Goal: Book appointment/travel/reservation

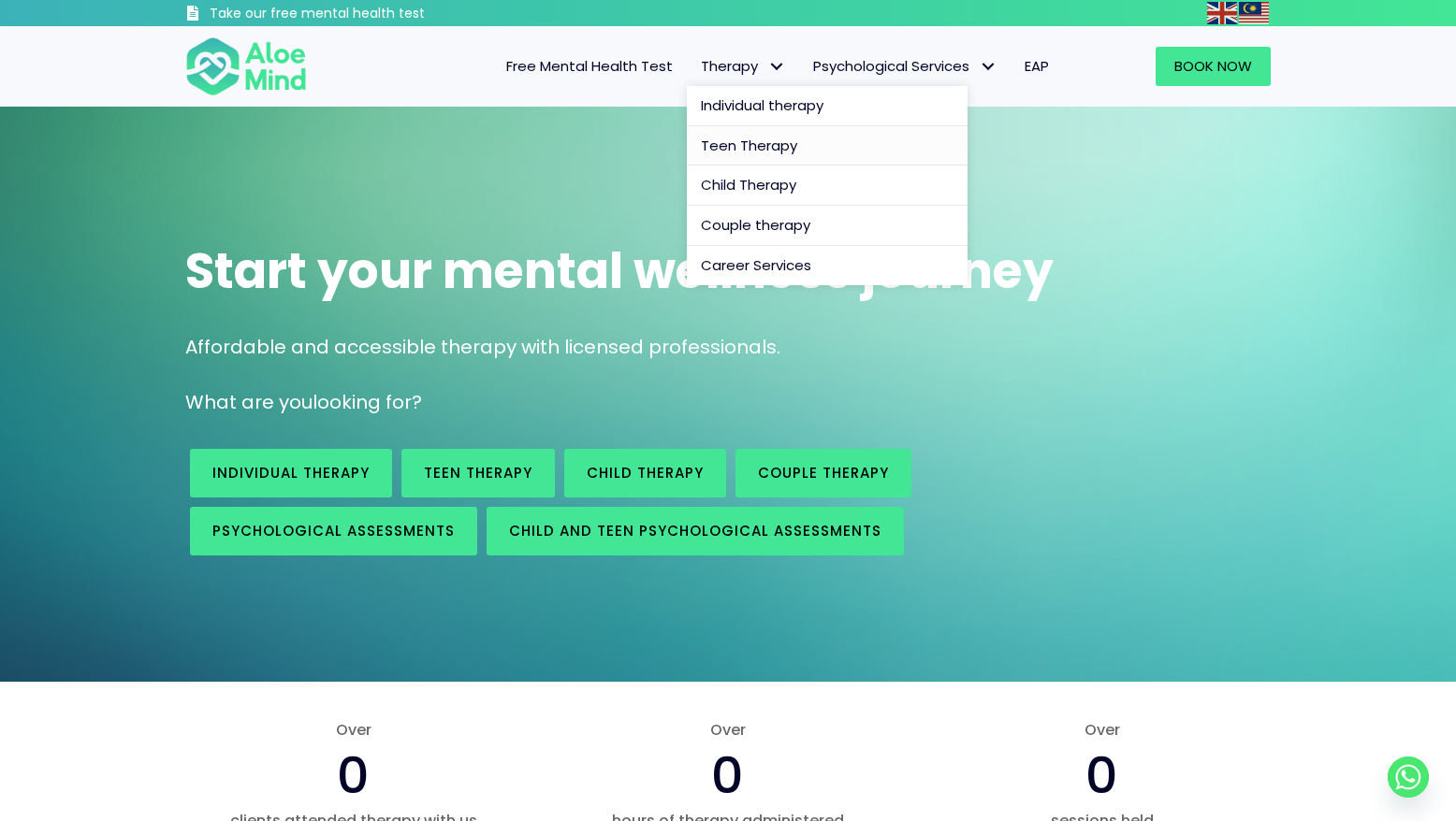
click at [770, 141] on span "Teen Therapy" at bounding box center [749, 145] width 97 height 20
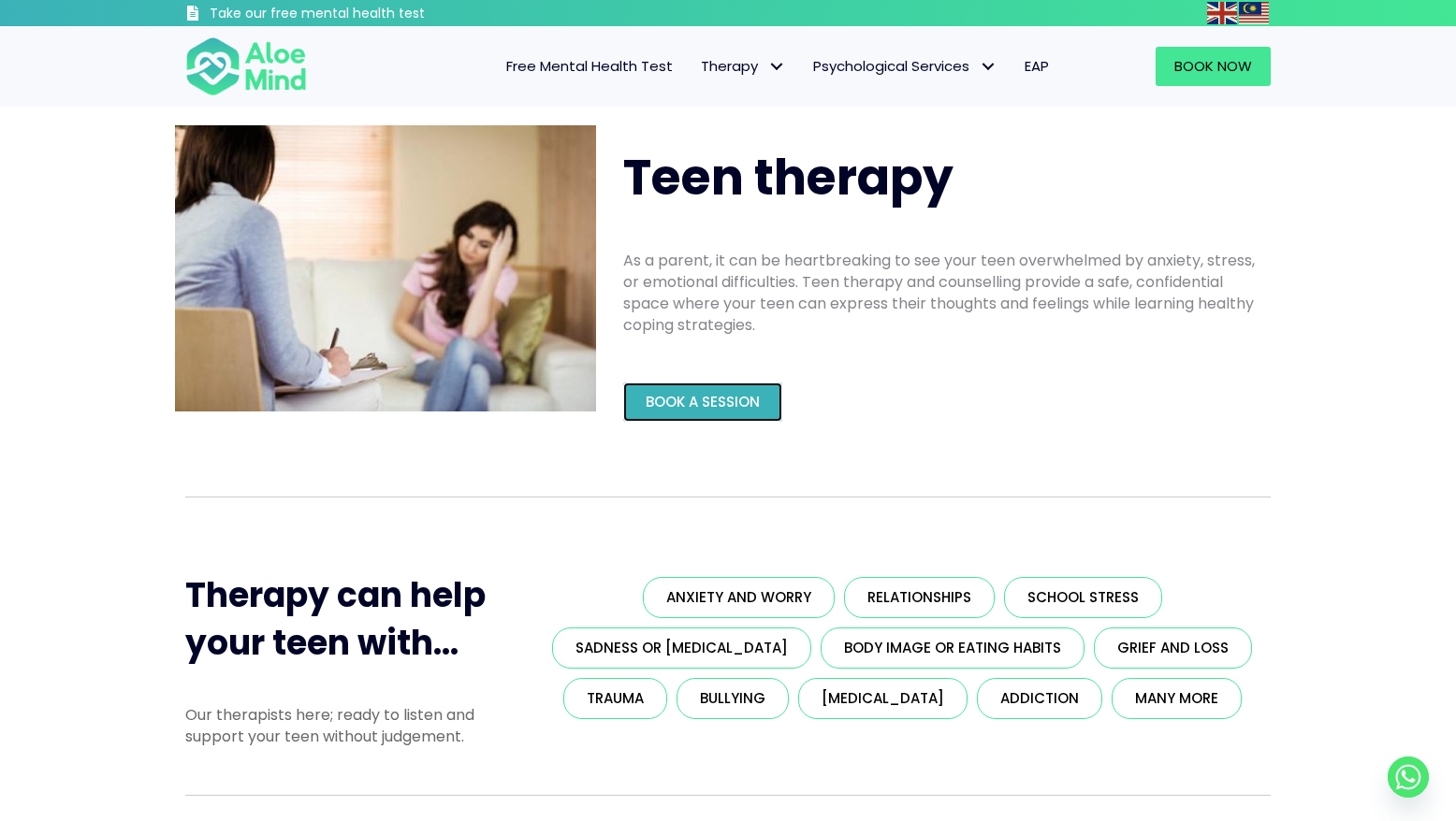
click at [751, 400] on span "Book a Session" at bounding box center [703, 402] width 115 height 20
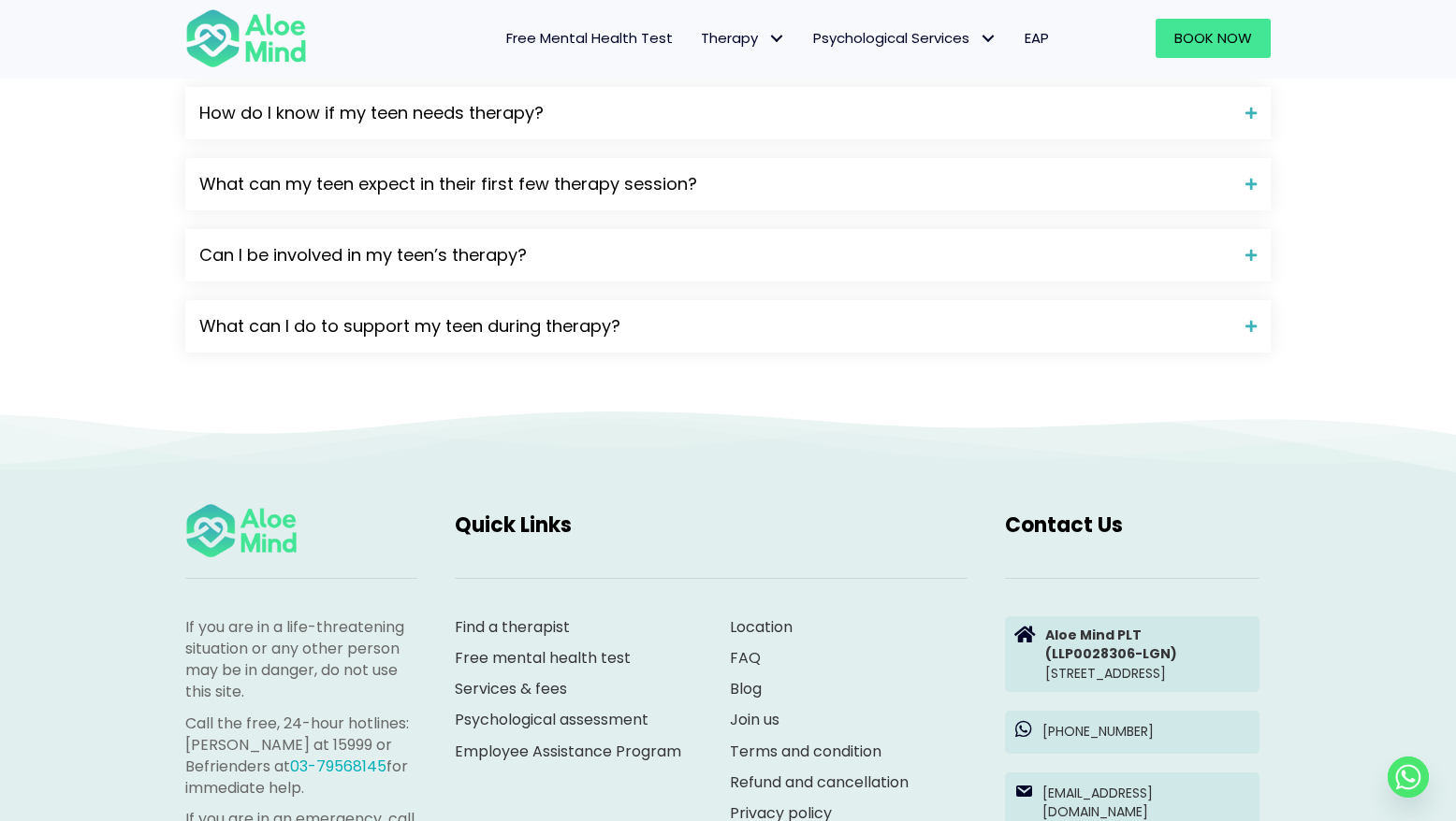
scroll to position [2757, 0]
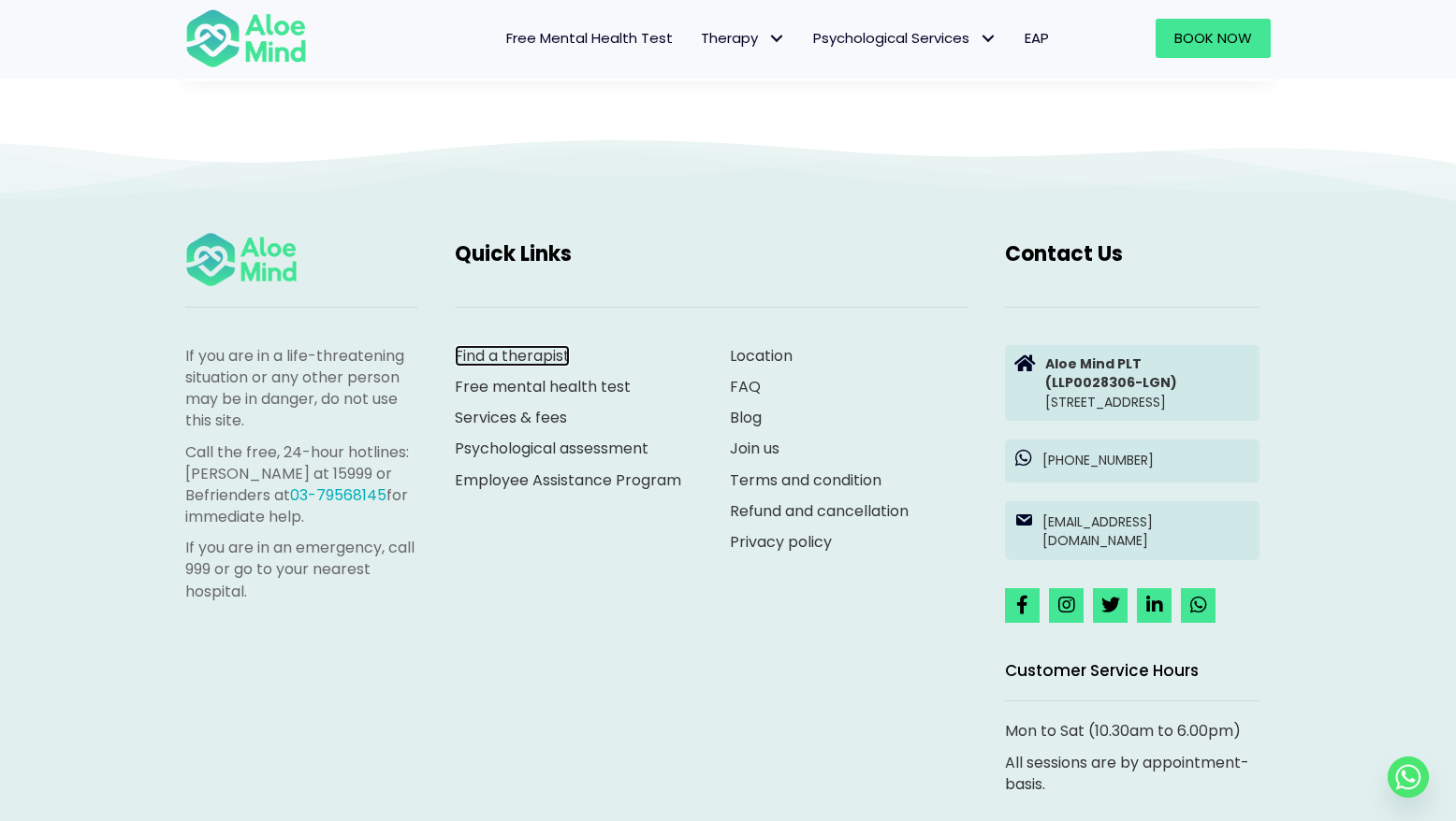
click at [543, 366] on link "Find a therapist" at bounding box center [512, 356] width 116 height 22
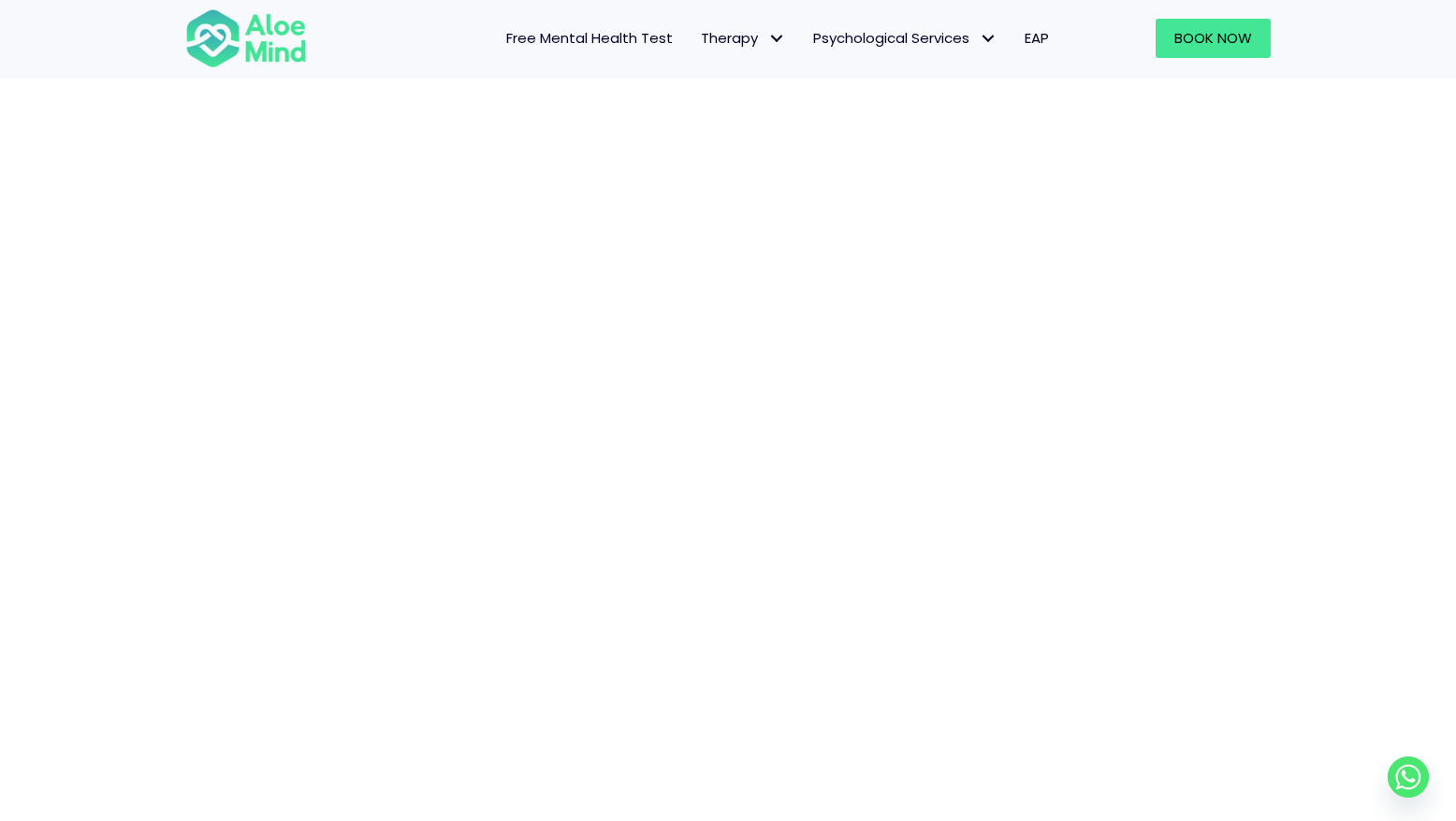
scroll to position [949, 0]
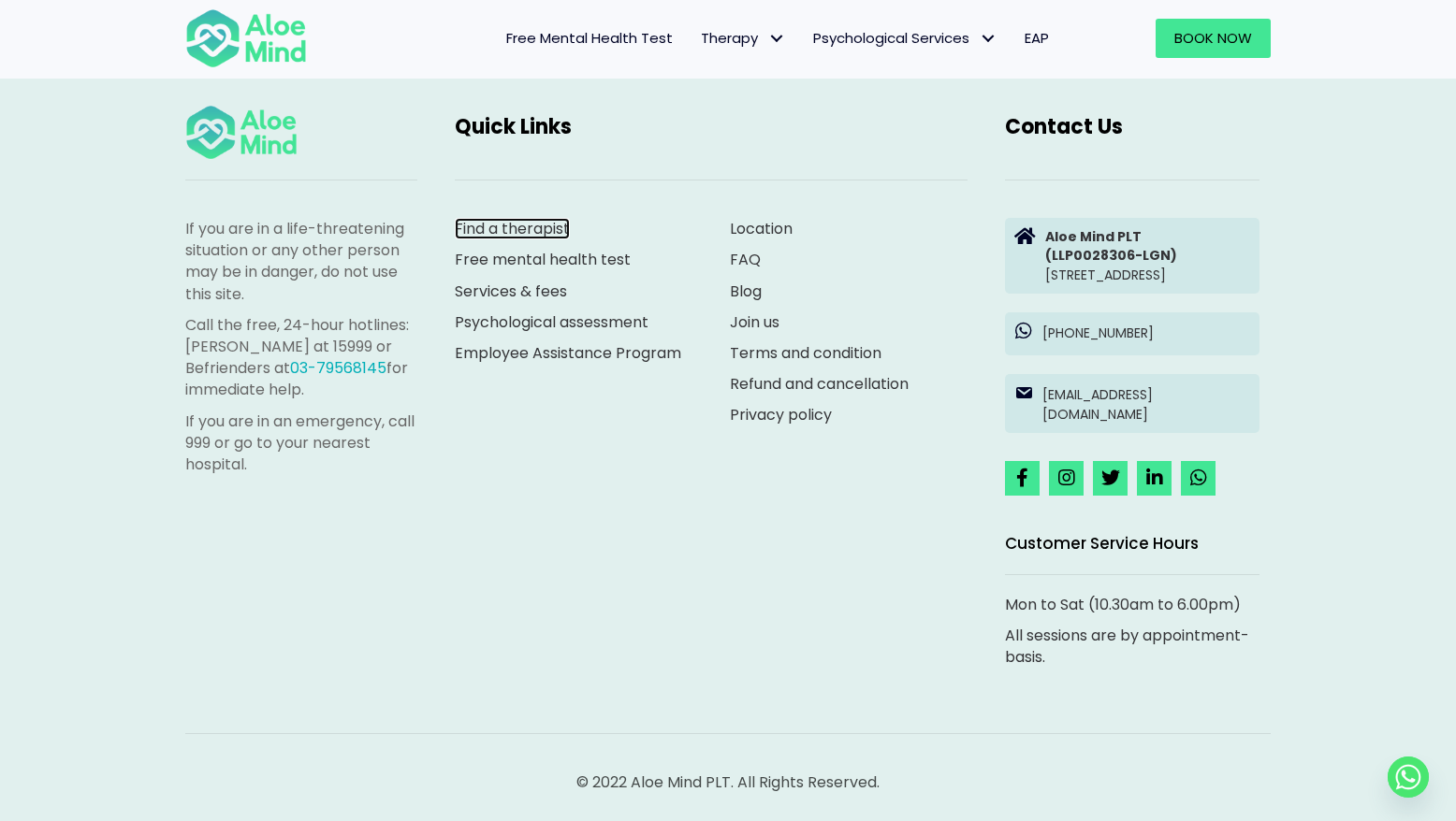
click at [520, 218] on link "Find a therapist" at bounding box center [512, 228] width 116 height 22
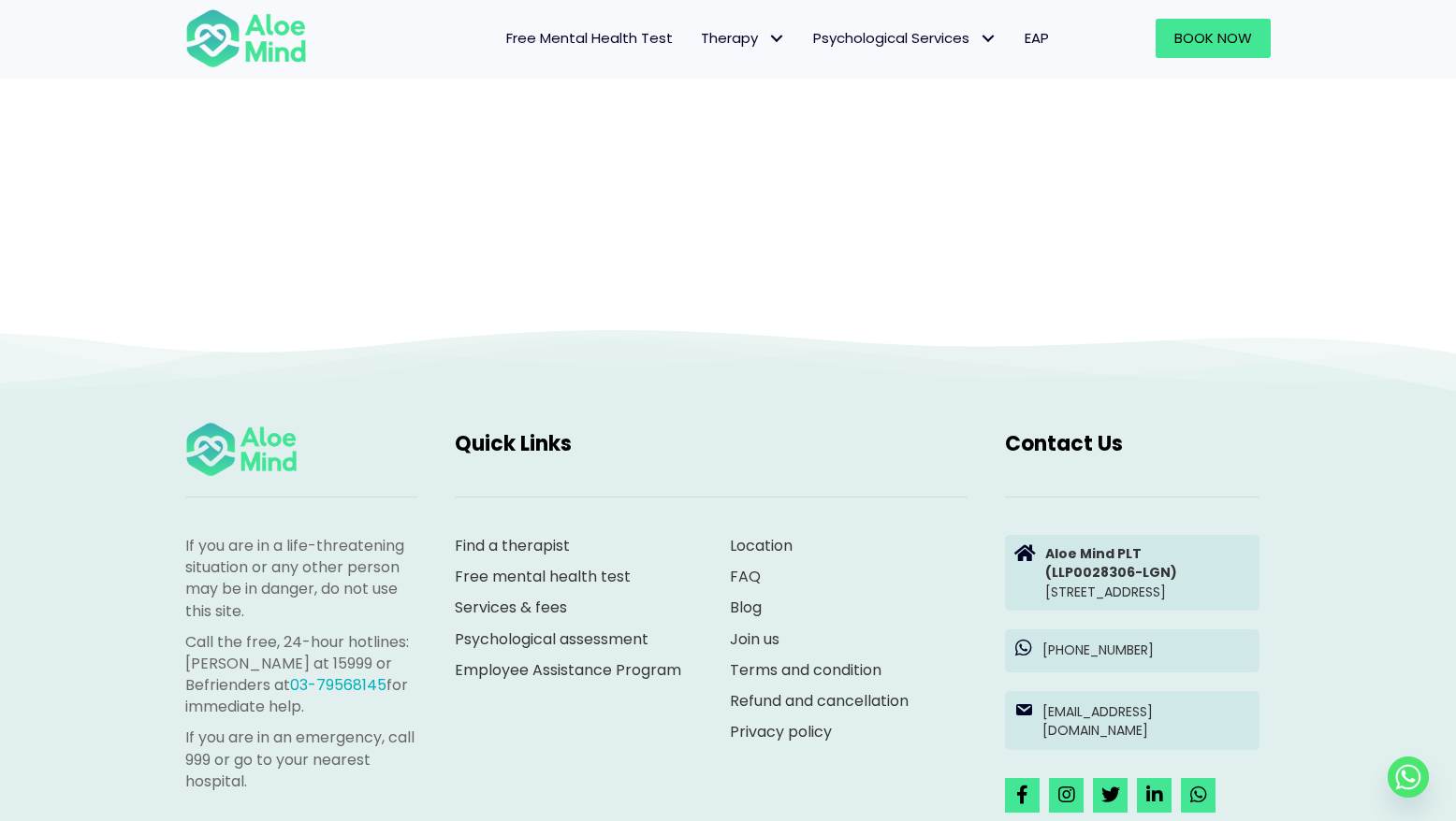
scroll to position [193, 0]
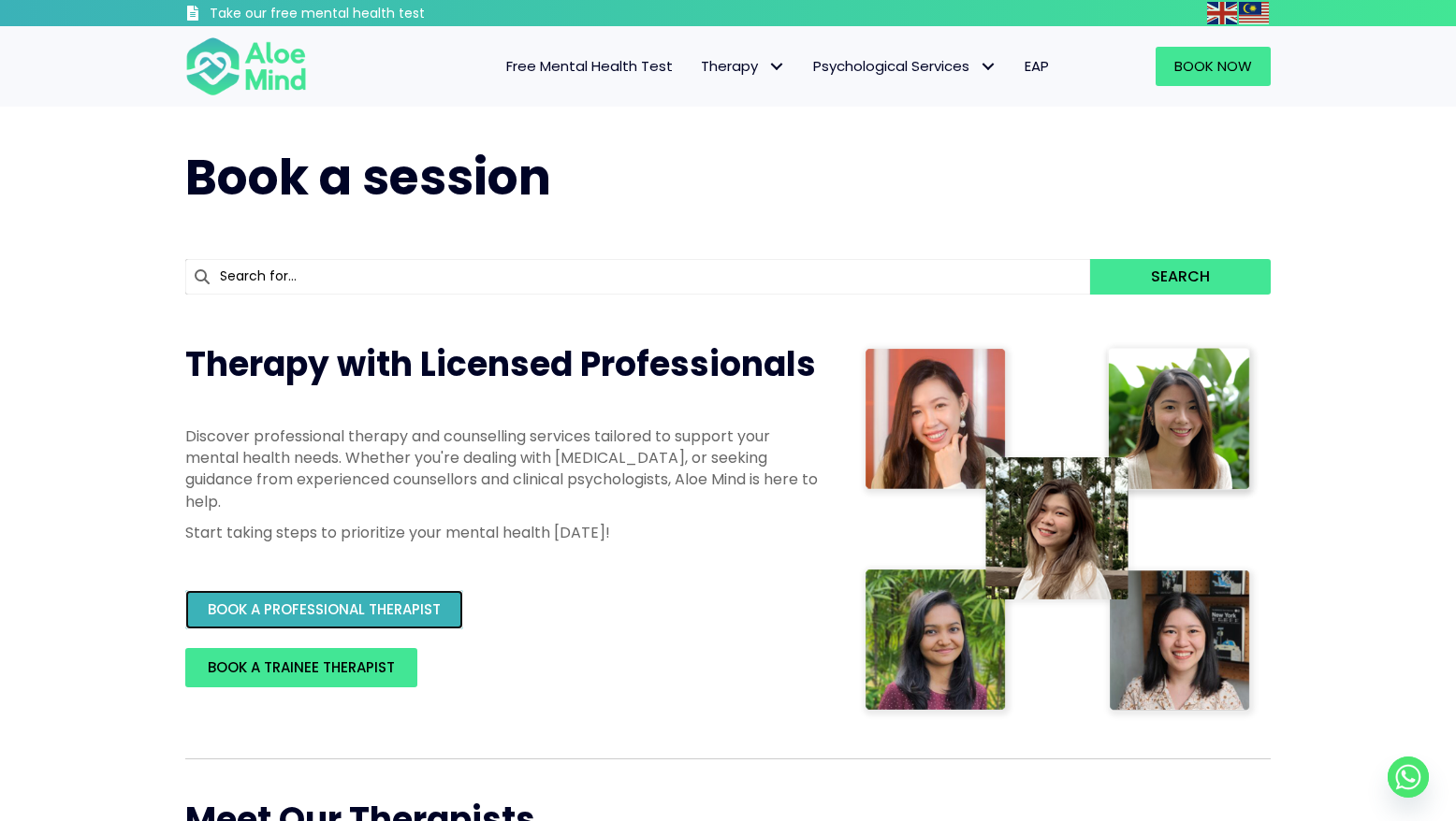
click at [440, 610] on span "BOOK A PROFESSIONAL THERAPIST" at bounding box center [324, 609] width 233 height 20
click at [422, 601] on span "BOOK A PROFESSIONAL THERAPIST" at bounding box center [324, 609] width 233 height 20
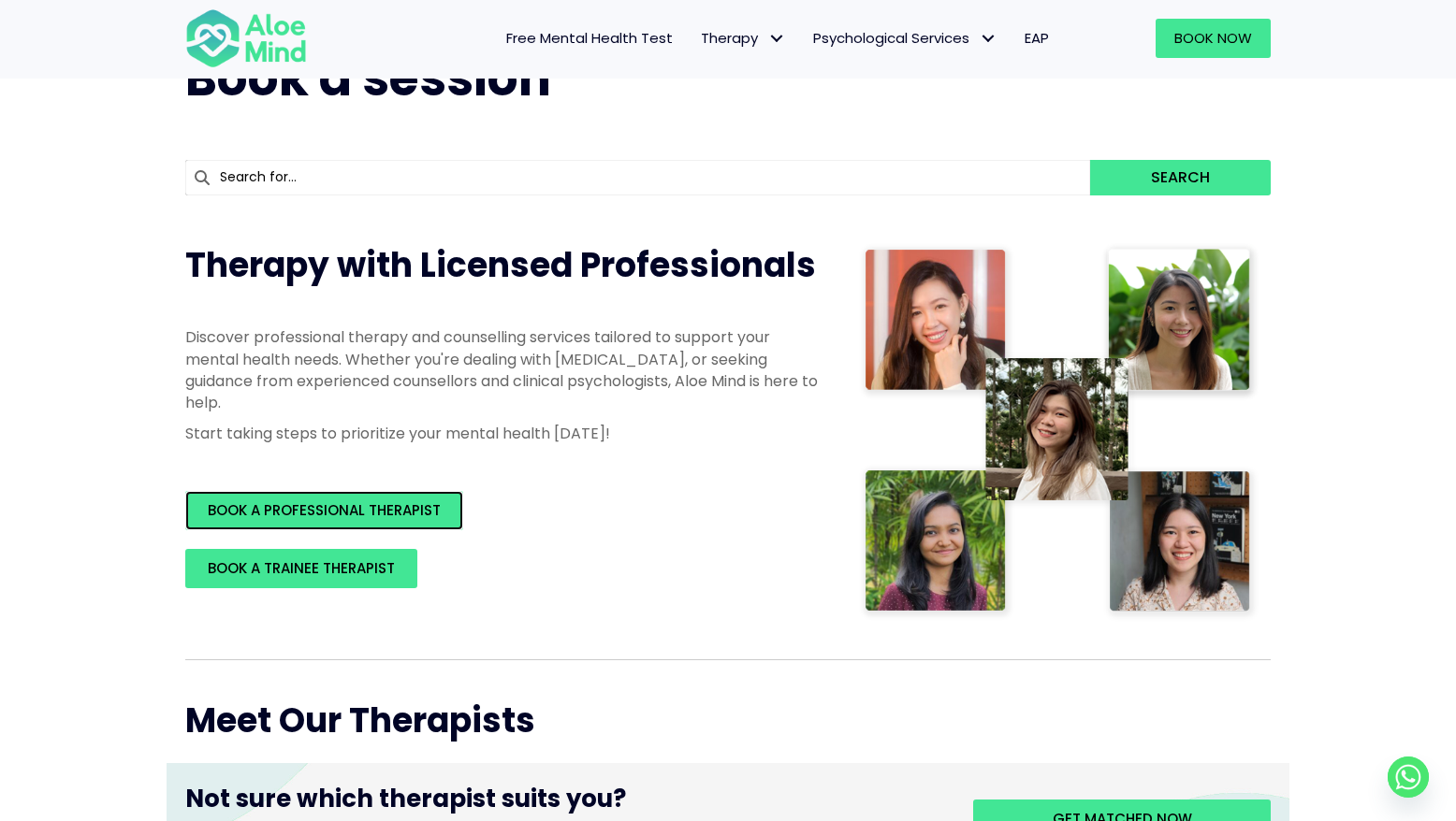
scroll to position [423, 0]
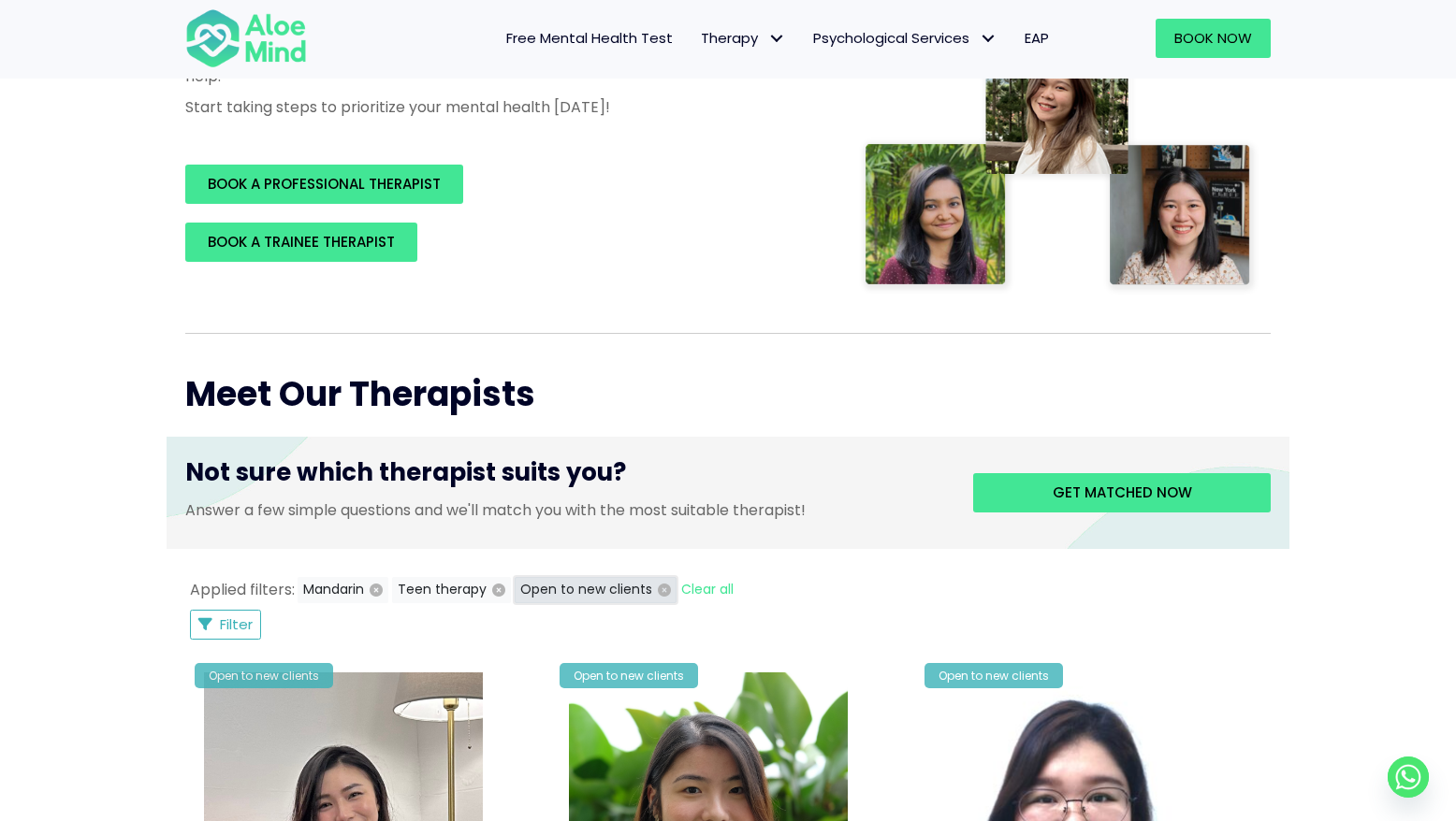
click at [659, 588] on icon "button" at bounding box center [665, 590] width 13 height 13
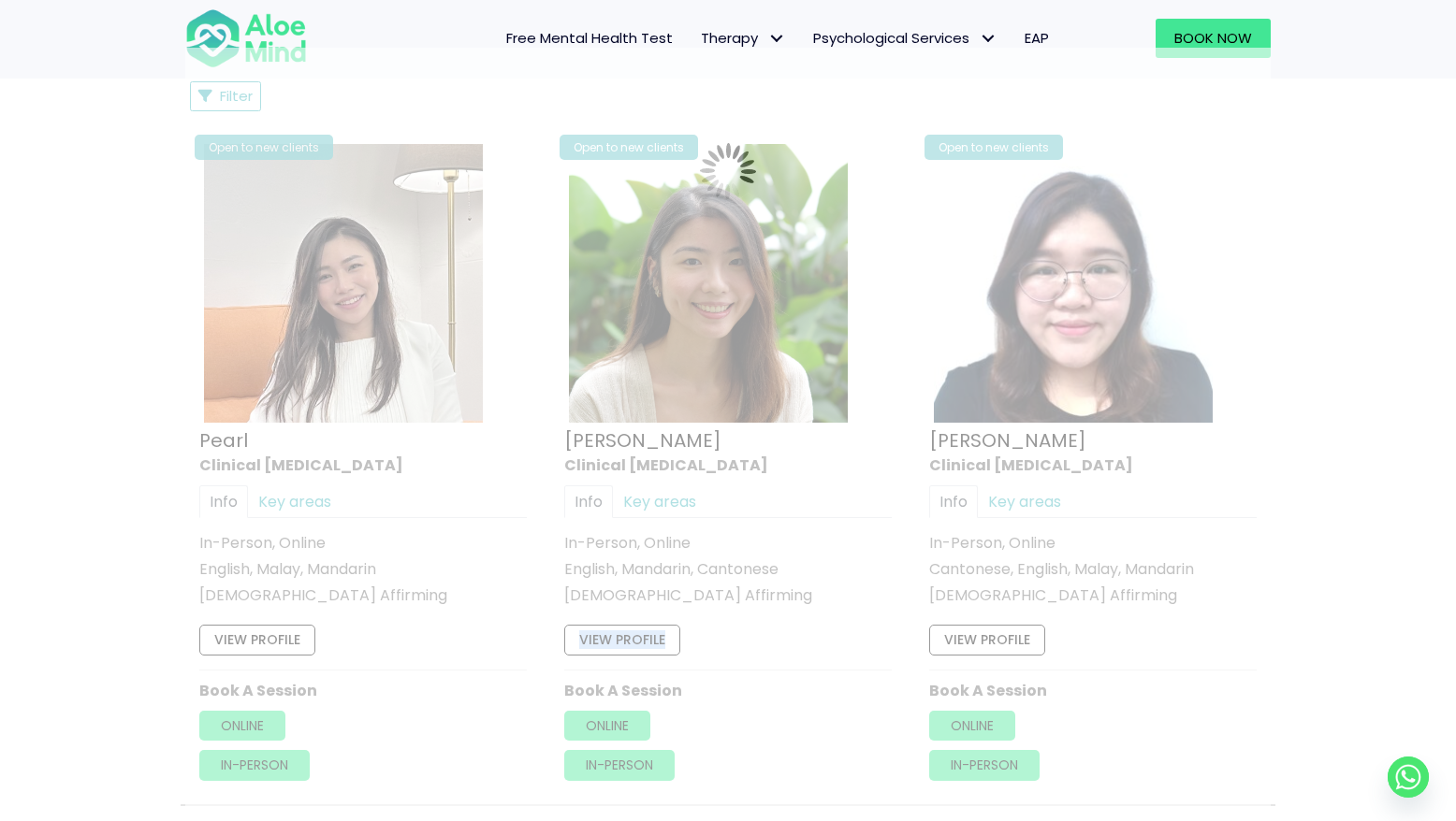
scroll to position [1000, 0]
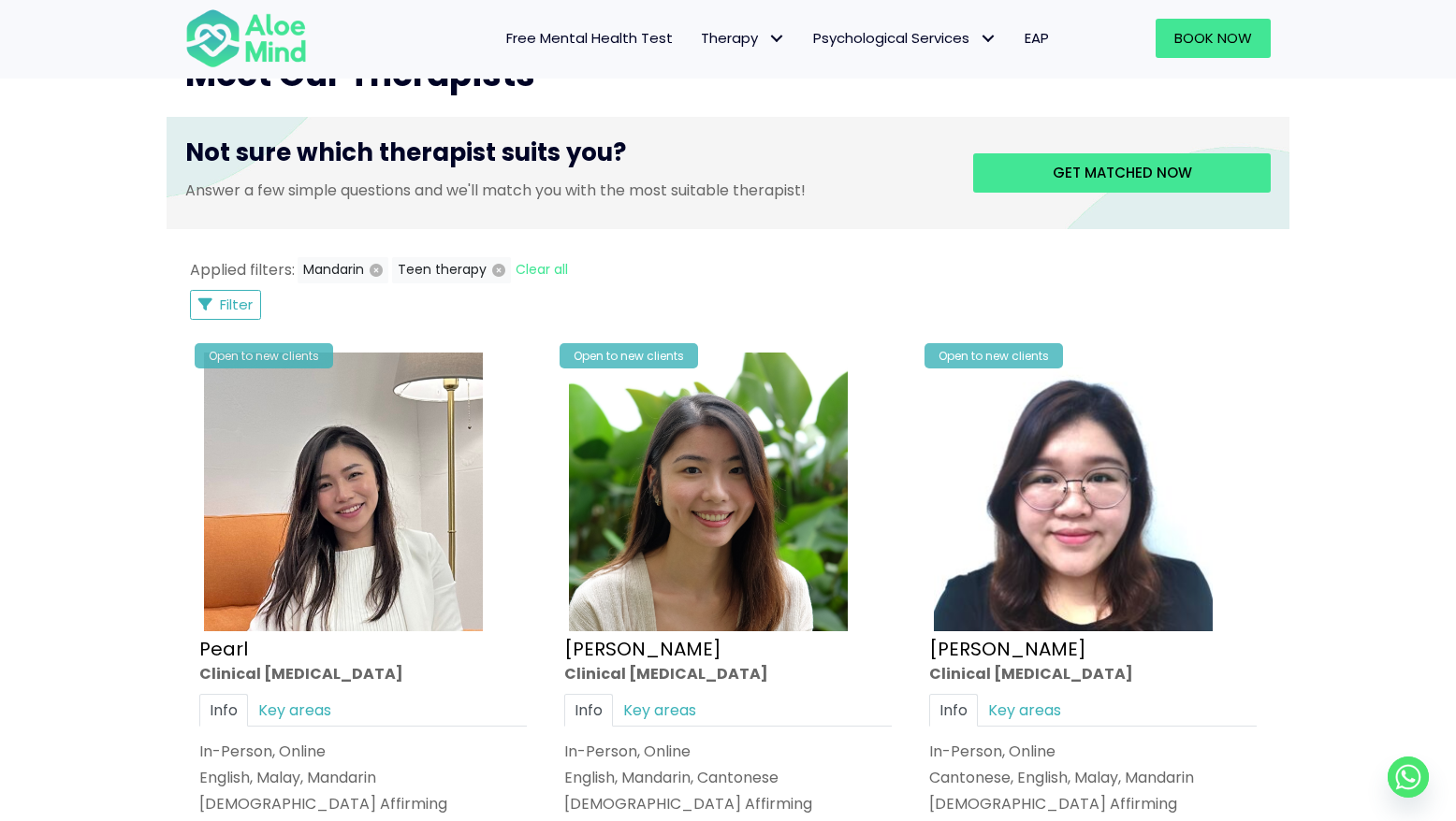
scroll to position [737, 0]
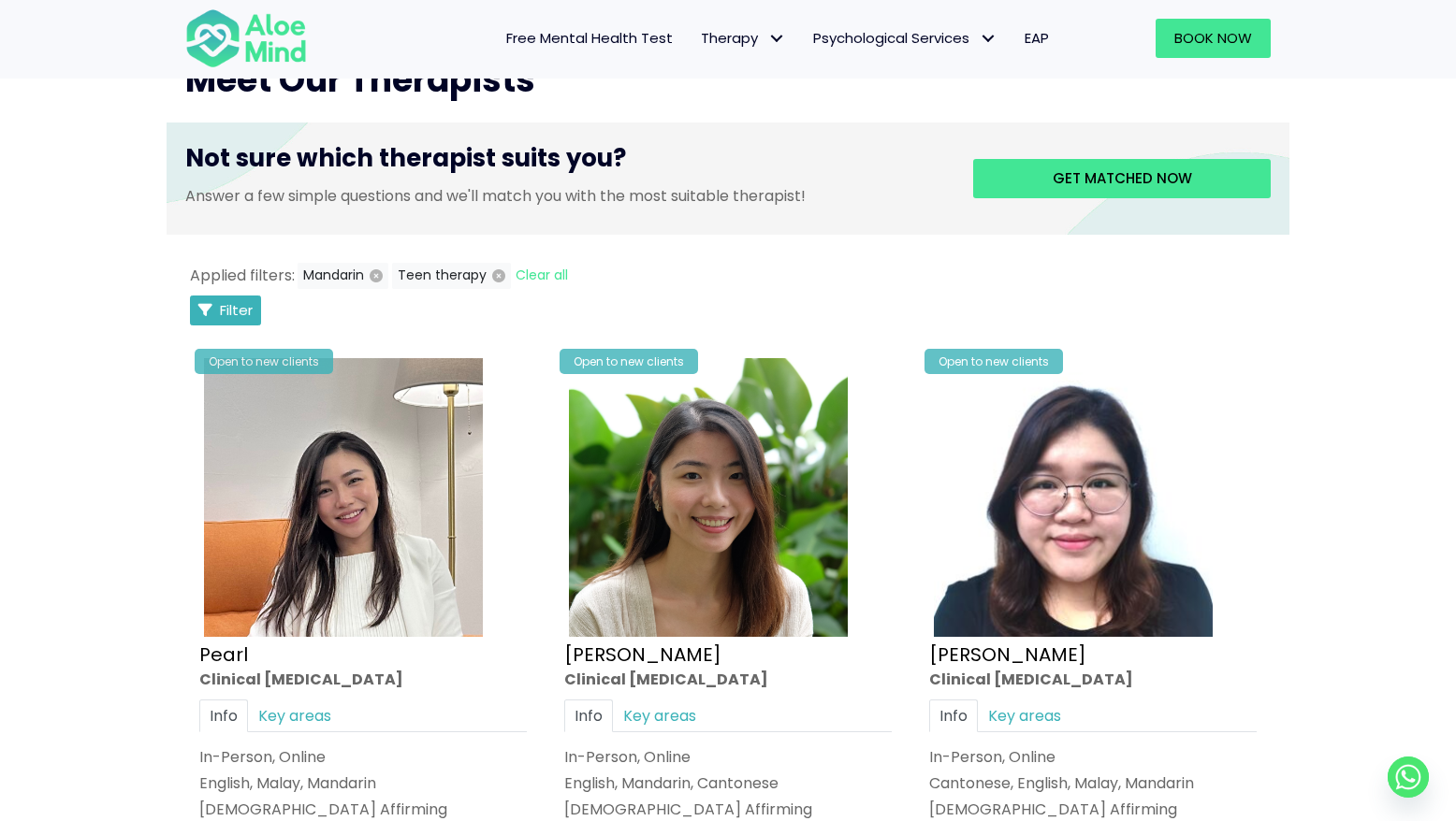
click at [236, 308] on span "Filter" at bounding box center [236, 310] width 33 height 20
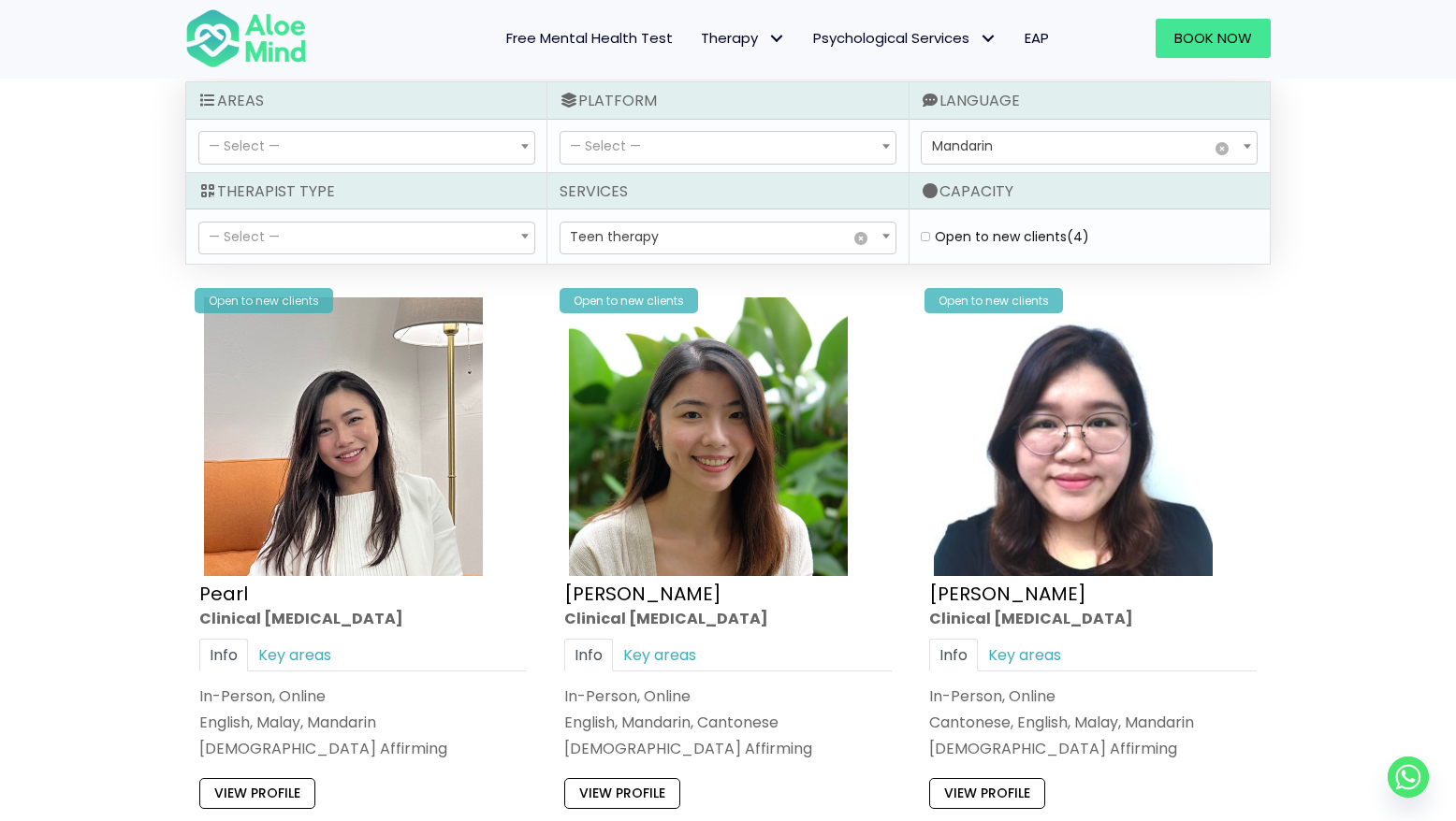
scroll to position [1000, 0]
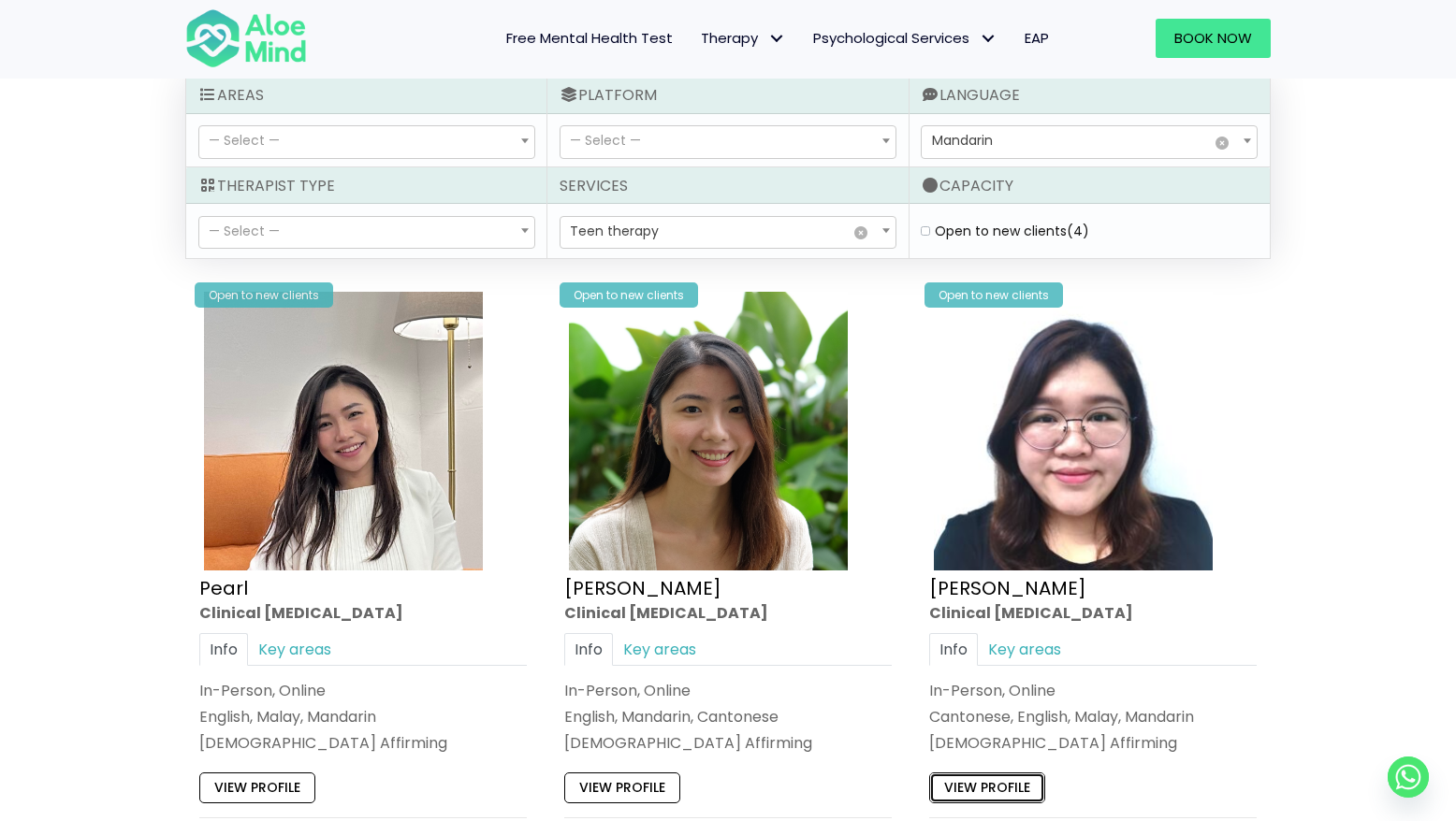
click at [998, 789] on link "View profile" at bounding box center [987, 788] width 117 height 30
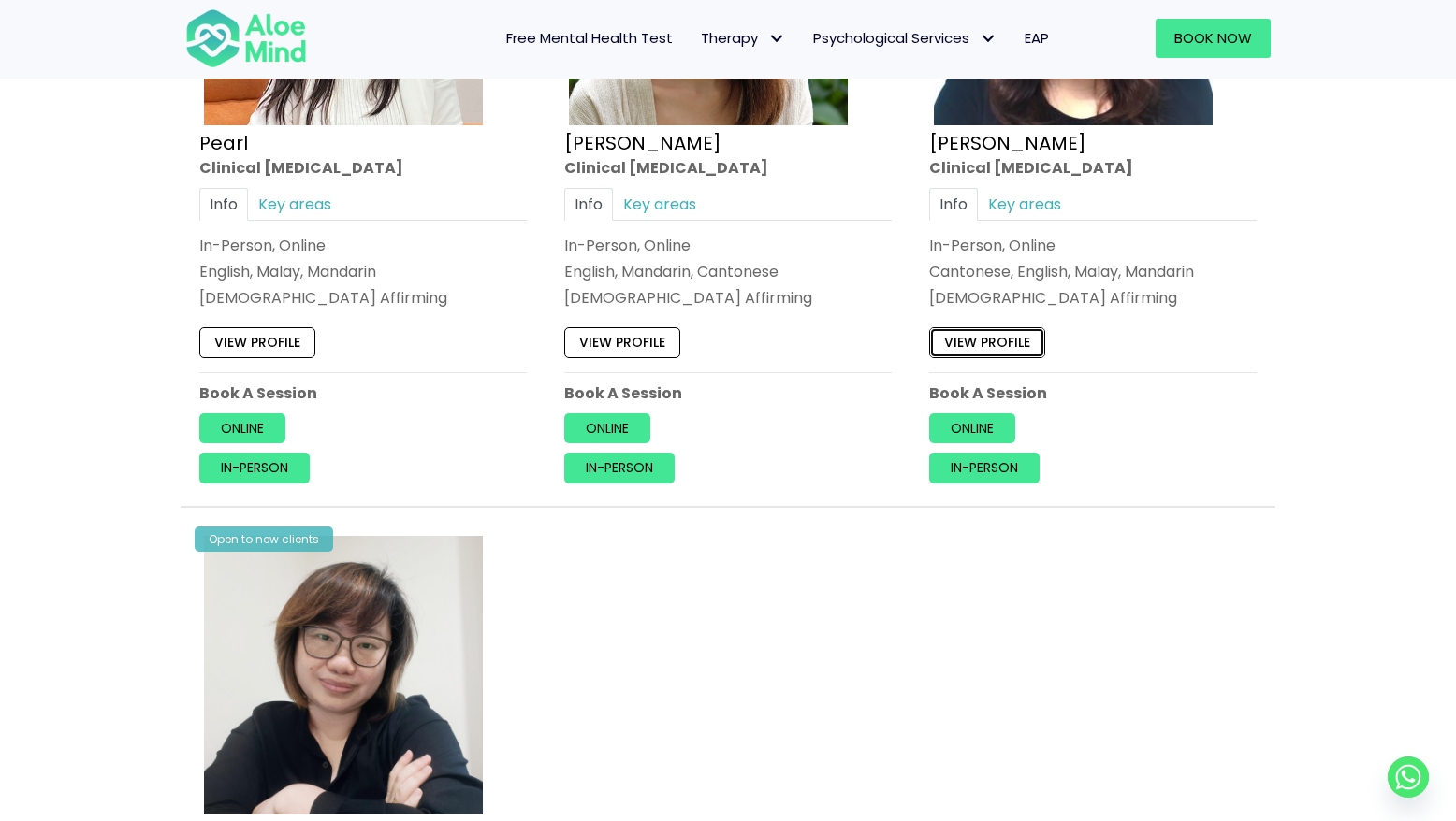
scroll to position [1418, 0]
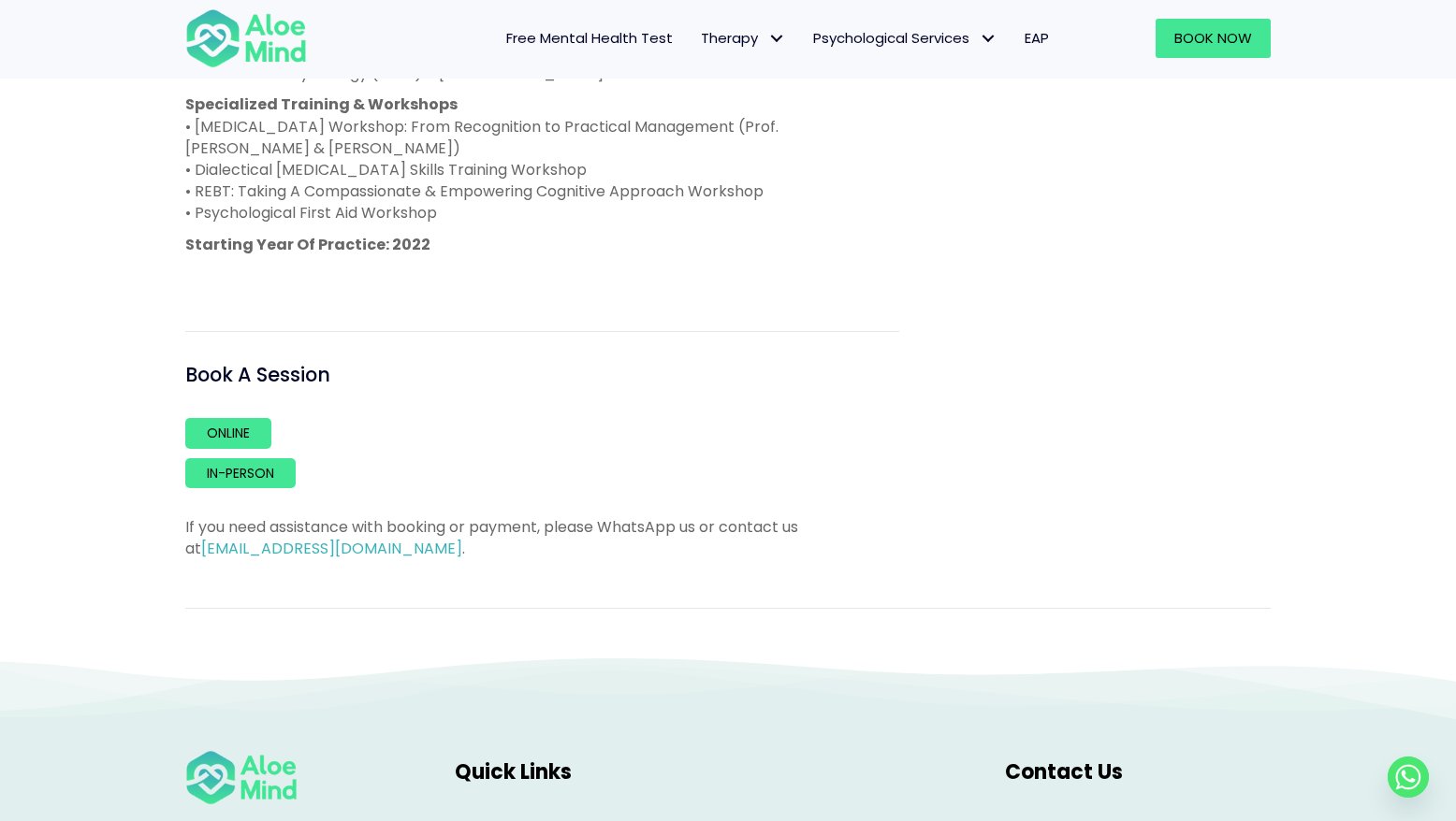
scroll to position [1501, 0]
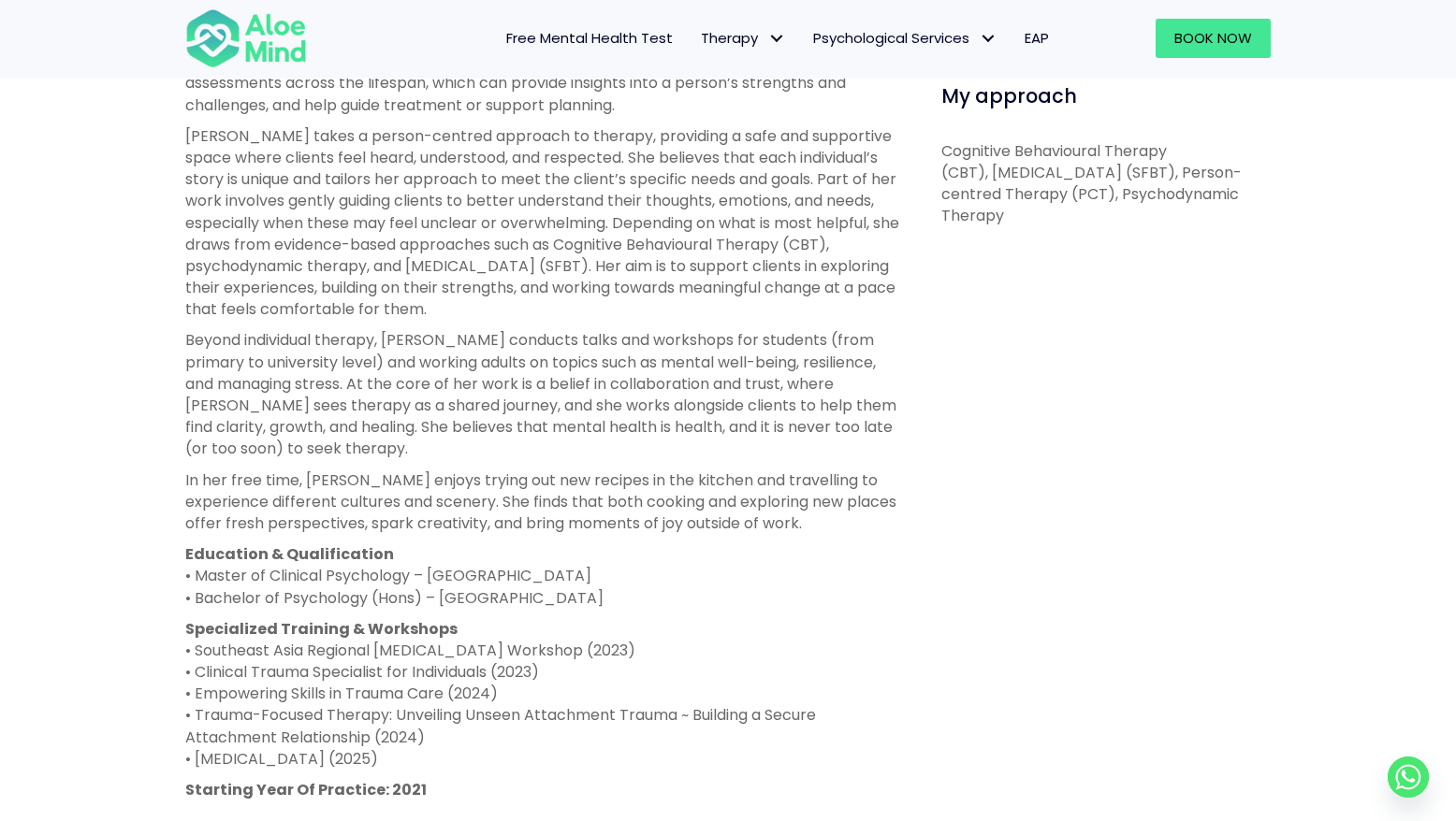
scroll to position [1022, 0]
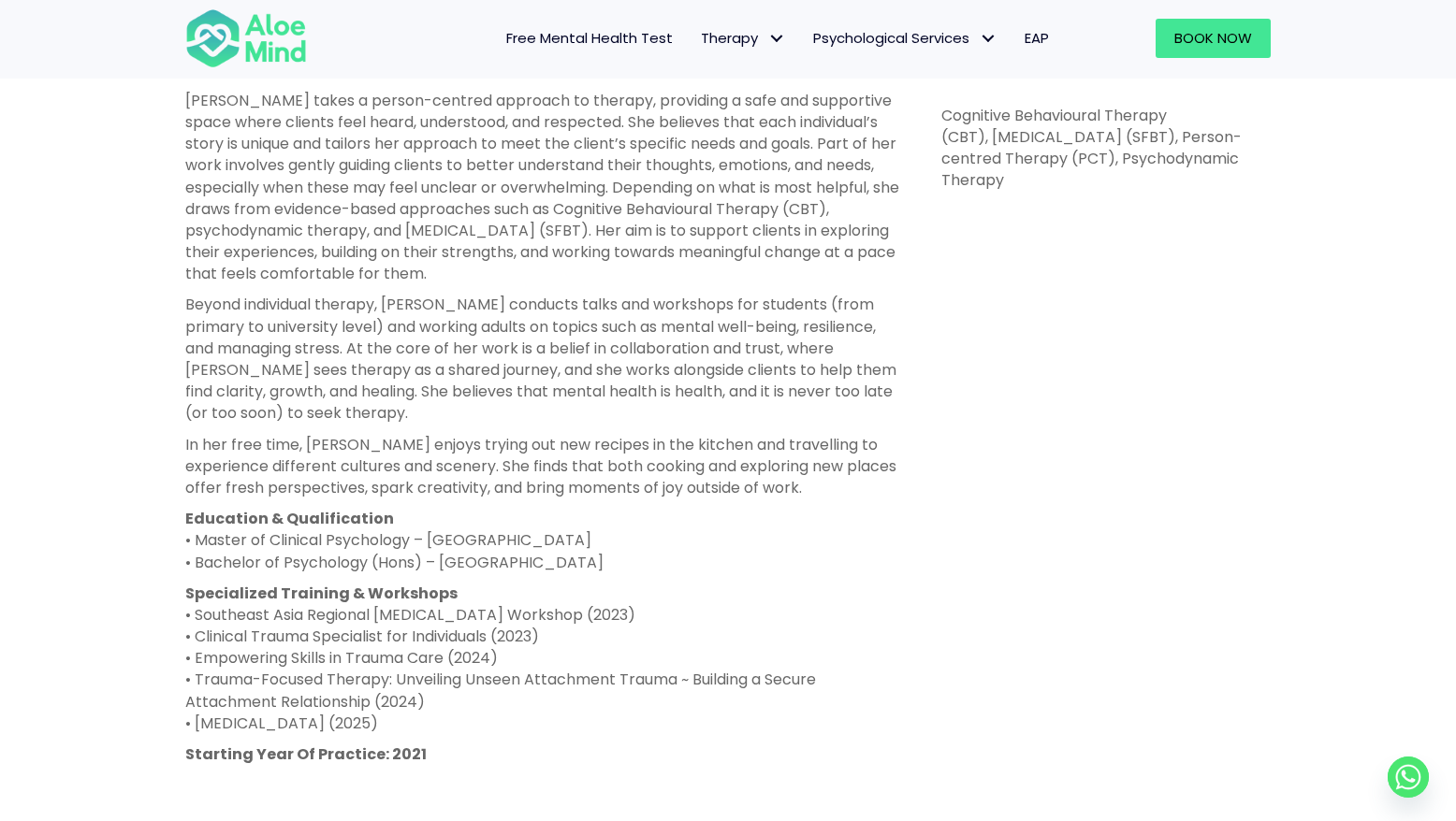
click at [1099, 350] on div "I can help with... [MEDICAL_DATA], Stress, Panic, Anger, Relationship, Academic…" at bounding box center [1099, 397] width 371 height 1348
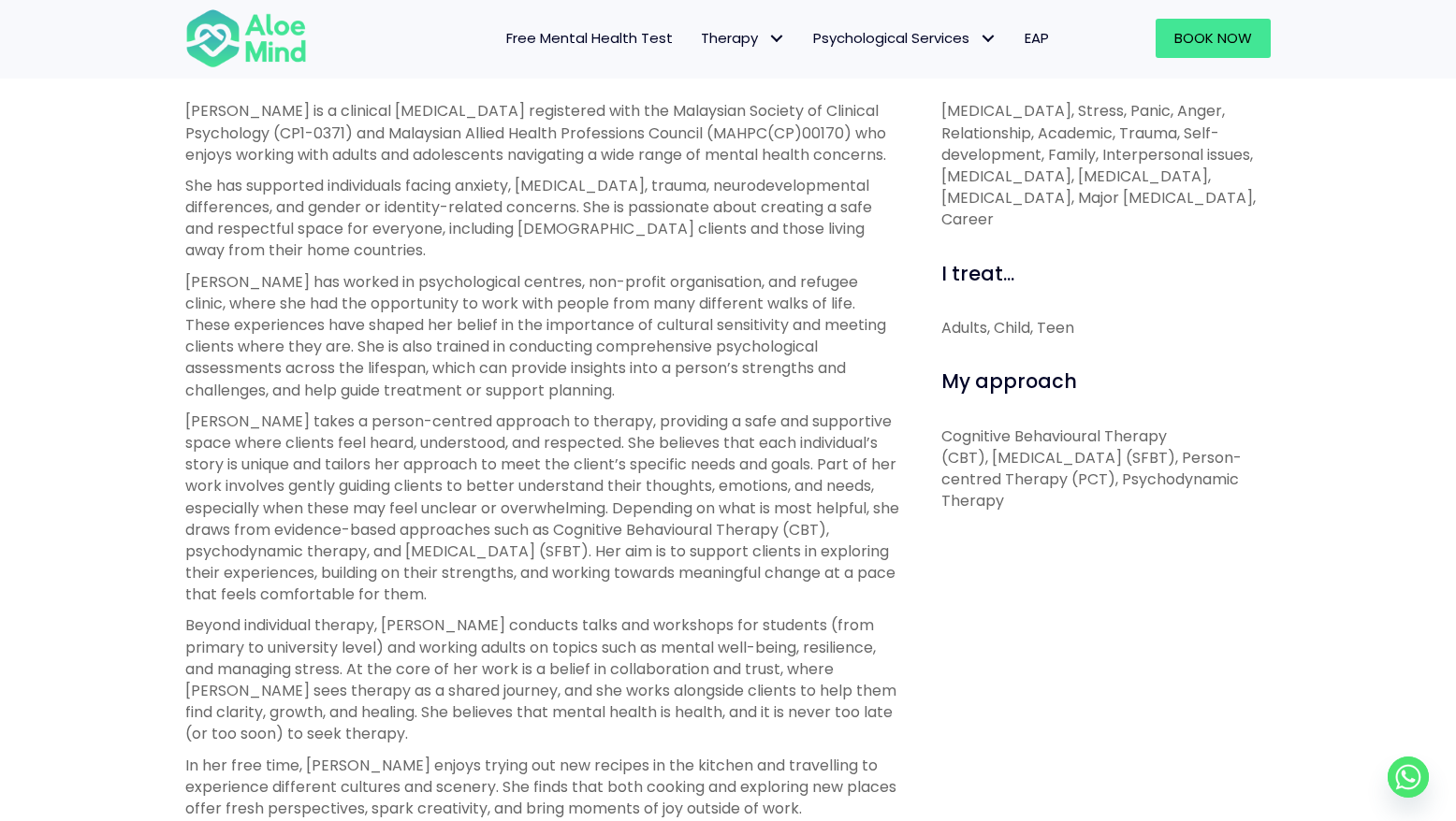
scroll to position [543, 0]
